Goal: Information Seeking & Learning: Learn about a topic

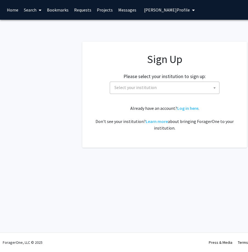
click at [173, 85] on span "Select your institution" at bounding box center [165, 87] width 107 height 11
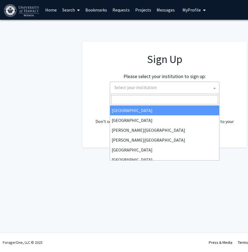
click at [216, 90] on span at bounding box center [214, 88] width 5 height 12
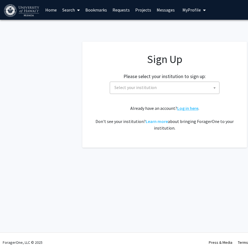
click at [192, 107] on link "Log in here" at bounding box center [187, 107] width 21 height 5
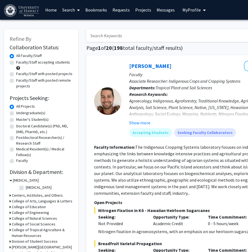
click at [187, 8] on span "My Profile" at bounding box center [191, 9] width 18 height 5
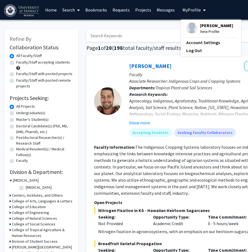
click at [187, 8] on span "My Profile" at bounding box center [191, 9] width 18 height 5
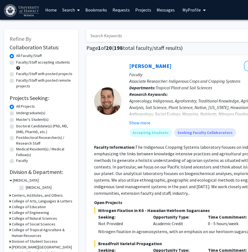
click at [50, 63] on label "Faculty/Staff accepting students" at bounding box center [43, 62] width 54 height 6
click at [20, 63] on input "Faculty/Staff accepting students" at bounding box center [18, 61] width 4 height 4
radio input "true"
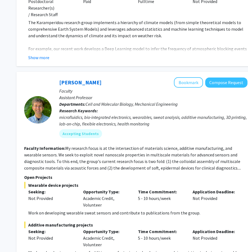
scroll to position [2591, 70]
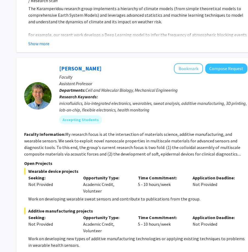
click at [119, 175] on div "Opportunity Type: Academic Credit, Volunteer" at bounding box center [106, 185] width 55 height 20
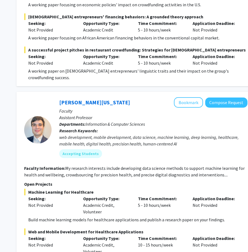
scroll to position [3245, 70]
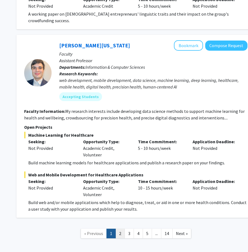
click at [119, 229] on link "2" at bounding box center [119, 234] width 9 height 10
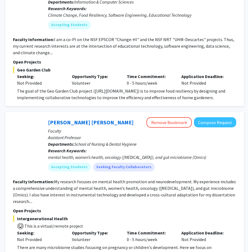
scroll to position [1288, 81]
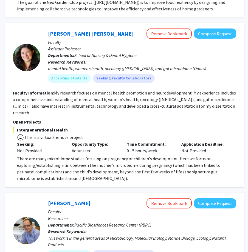
click at [63, 155] on p "There are many microbiome studies focusing on pregnancy or children's developme…" at bounding box center [126, 168] width 219 height 26
click at [157, 90] on fg-read-more "My research focuses on mental health promotion and neurodevelopment. My experie…" at bounding box center [124, 102] width 223 height 25
click at [171, 93] on fg-read-more "My research focuses on mental health promotion and neurodevelopment. My experie…" at bounding box center [124, 102] width 223 height 25
click at [202, 28] on button "Compose Request" at bounding box center [215, 33] width 42 height 10
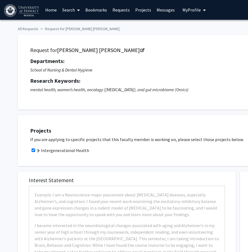
checkbox input "true"
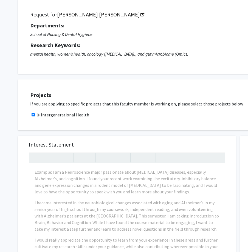
scroll to position [36, 0]
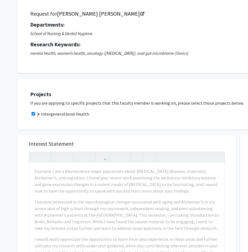
click at [52, 113] on label "Intergenerational Health" at bounding box center [62, 114] width 53 height 7
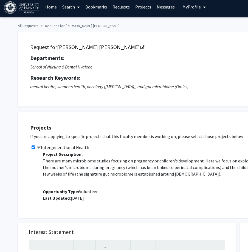
scroll to position [0, 0]
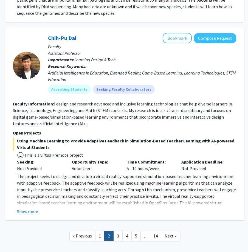
scroll to position [1650, 81]
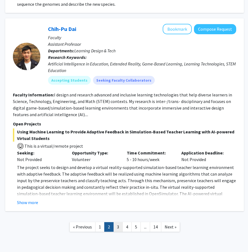
click at [117, 222] on link "3" at bounding box center [117, 227] width 9 height 10
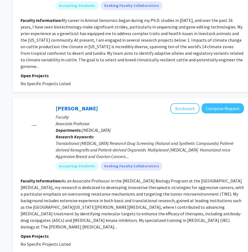
scroll to position [1108, 73]
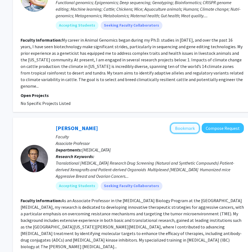
click at [177, 123] on button "Bookmark" at bounding box center [184, 128] width 29 height 10
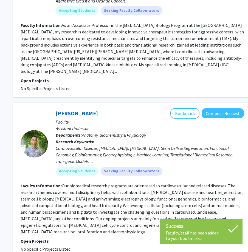
scroll to position [1317, 73]
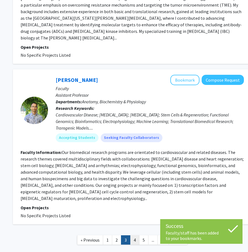
click at [134, 235] on link "4" at bounding box center [134, 240] width 9 height 10
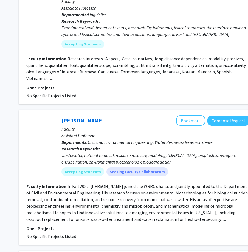
scroll to position [987, 70]
